Goal: Find specific page/section: Find specific page/section

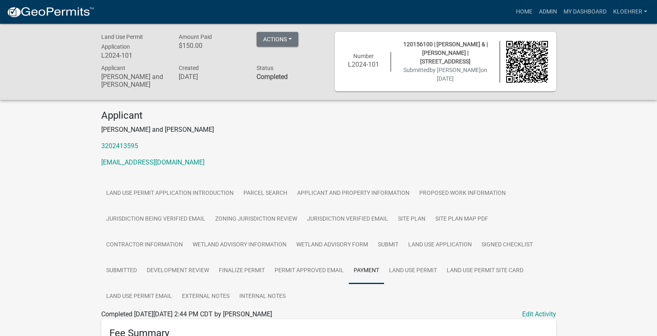
scroll to position [191, 0]
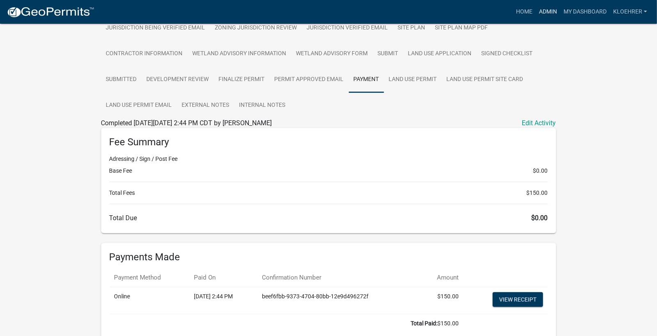
click at [557, 12] on link "Admin" at bounding box center [547, 12] width 25 height 16
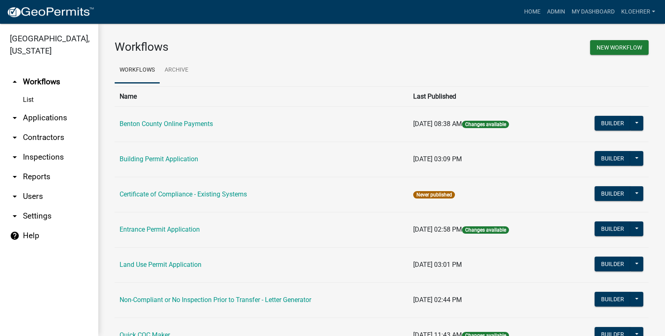
click at [43, 178] on link "arrow_drop_down Reports" at bounding box center [49, 177] width 98 height 20
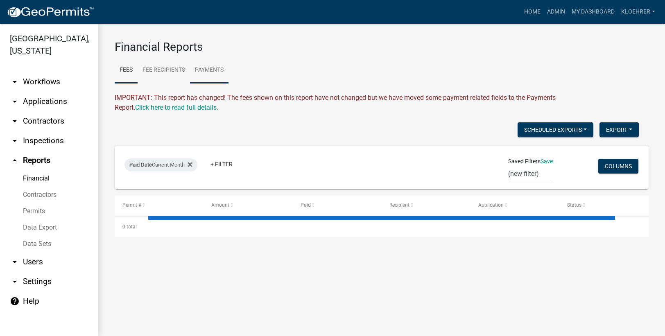
click at [206, 68] on link "Payments" at bounding box center [209, 70] width 39 height 26
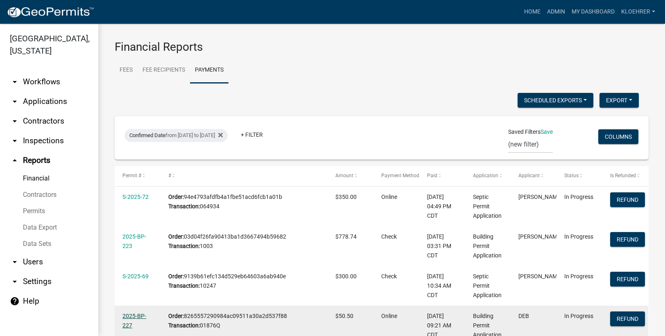
click at [130, 316] on link "2025-BP-227" at bounding box center [134, 321] width 24 height 16
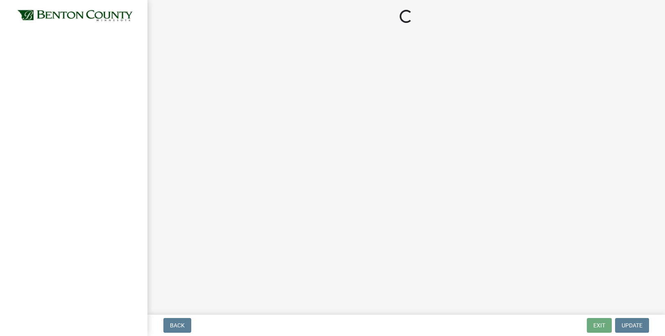
select select "17bfa135-5610-45df-8ce7-87530b7d86d4"
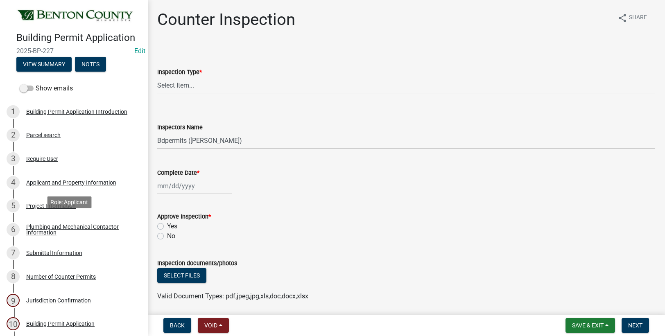
scroll to position [165, 0]
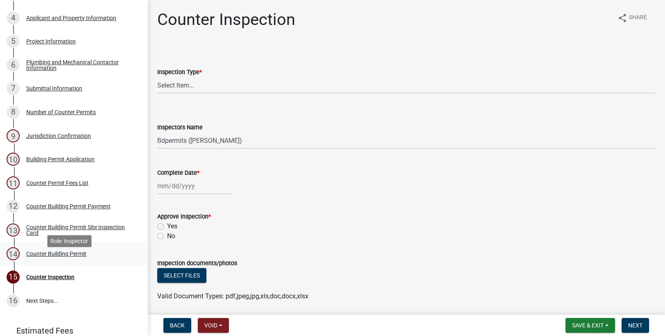
click at [75, 257] on div "Counter Building Permit" at bounding box center [56, 254] width 60 height 6
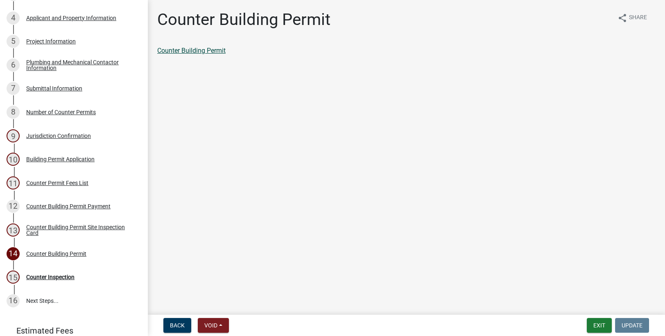
click at [205, 50] on link "Counter Building Permit" at bounding box center [191, 51] width 68 height 8
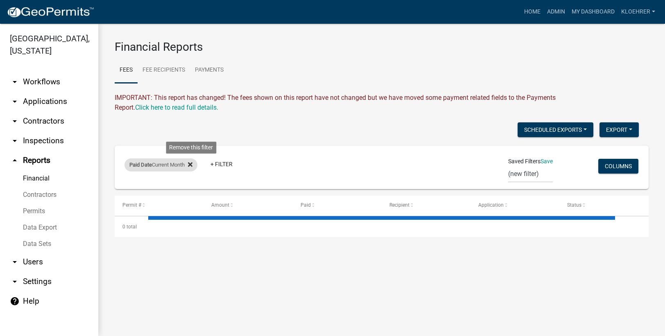
click at [191, 168] on fa-icon at bounding box center [189, 165] width 8 height 13
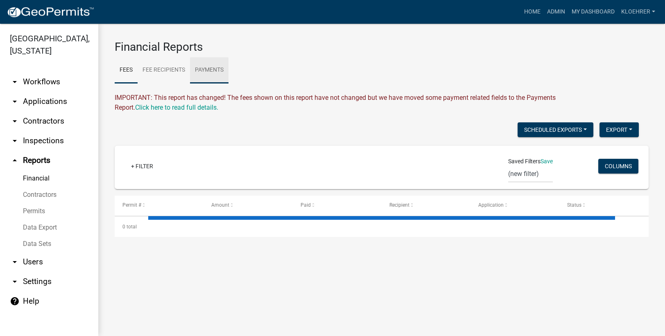
click at [221, 66] on link "Payments" at bounding box center [209, 70] width 39 height 26
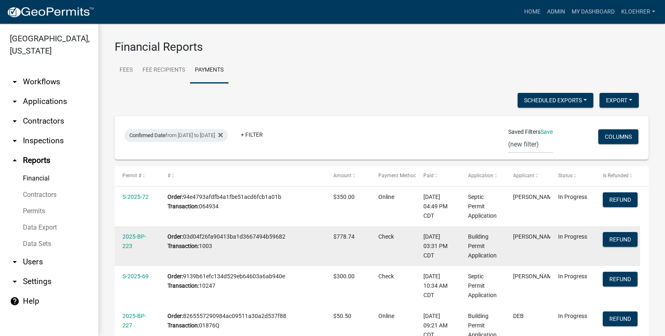
scroll to position [217, 0]
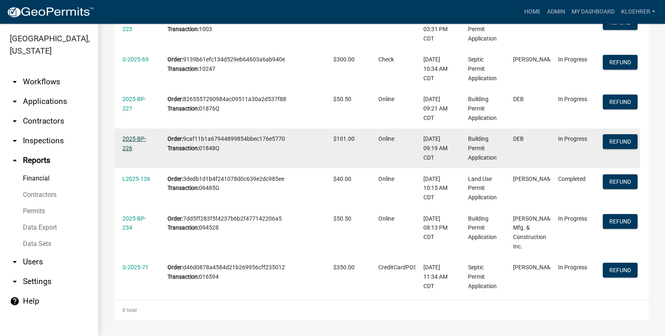
click at [132, 136] on link "2025-BP-226" at bounding box center [134, 144] width 24 height 16
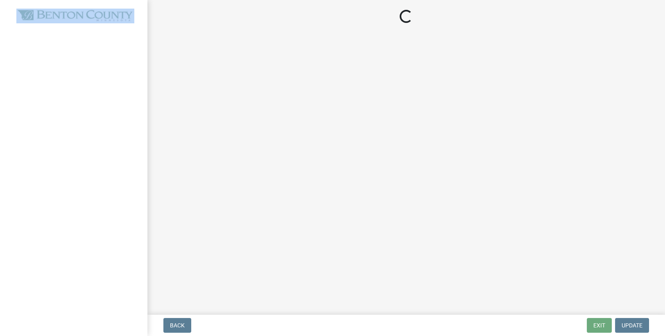
select select "17bfa135-5610-45df-8ce7-87530b7d86d4"
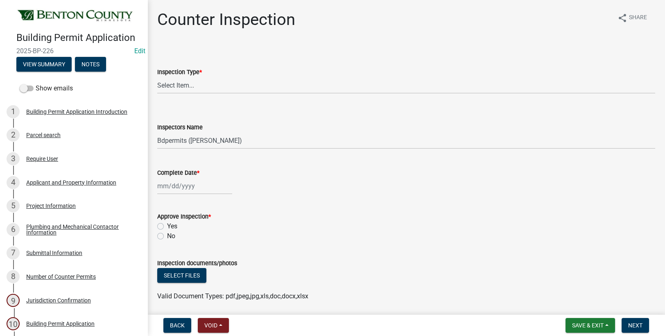
click at [429, 196] on wm-data-entity-input "Complete Date *" at bounding box center [406, 178] width 498 height 45
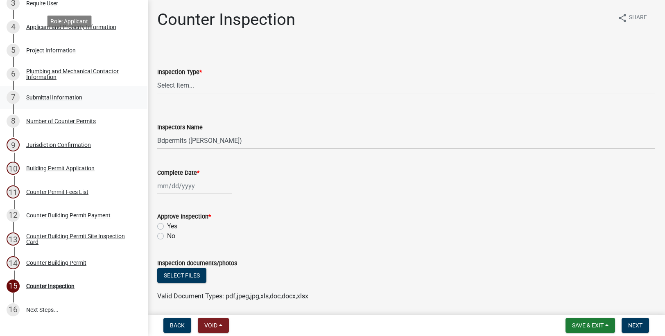
scroll to position [220, 0]
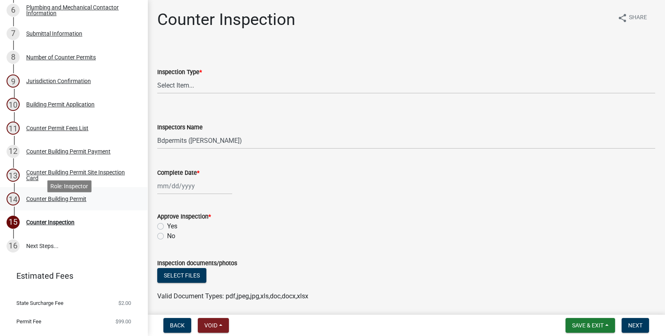
click at [73, 202] on div "Counter Building Permit" at bounding box center [56, 199] width 60 height 6
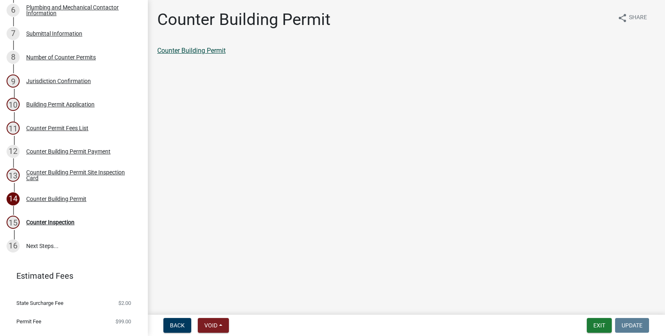
click at [210, 54] on link "Counter Building Permit" at bounding box center [191, 51] width 68 height 8
click at [183, 329] on span "Back" at bounding box center [177, 325] width 15 height 7
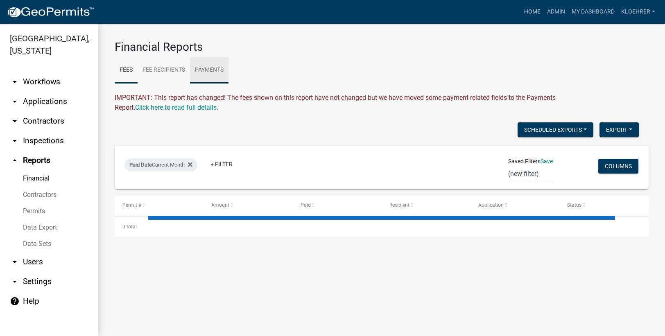
click at [212, 63] on link "Payments" at bounding box center [209, 70] width 39 height 26
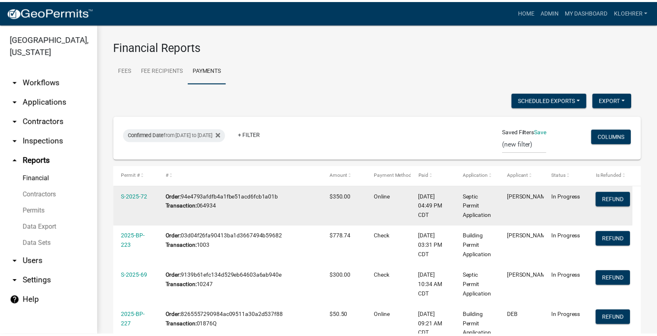
scroll to position [217, 0]
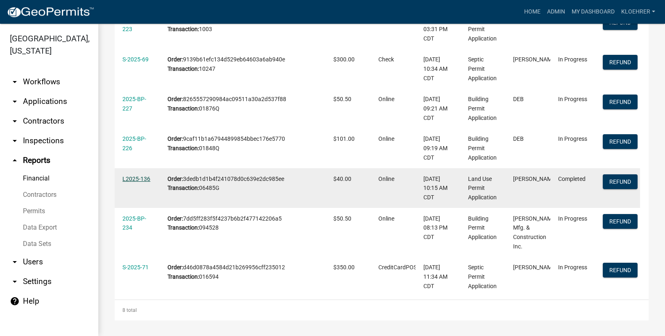
click at [141, 178] on link "L2025-136" at bounding box center [136, 179] width 28 height 7
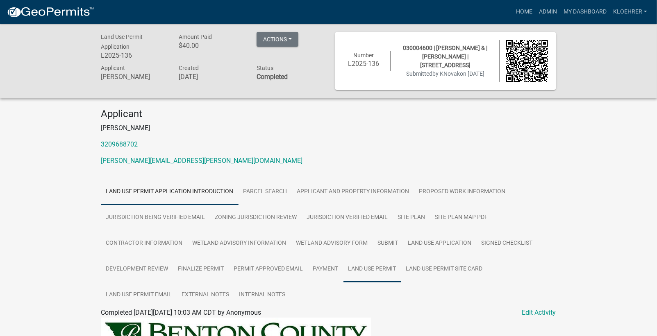
click at [382, 268] on link "Land Use Permit" at bounding box center [372, 269] width 58 height 26
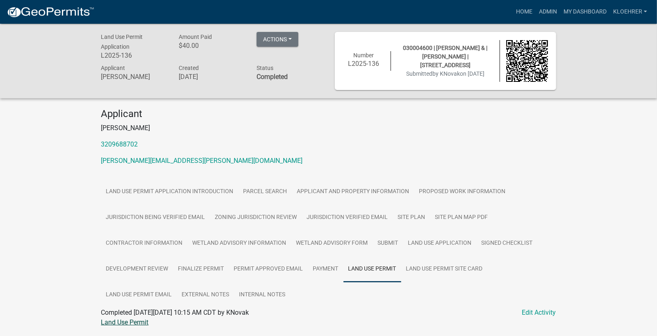
click at [145, 320] on link "Land Use Permit" at bounding box center [125, 323] width 48 height 8
